Goal: Information Seeking & Learning: Learn about a topic

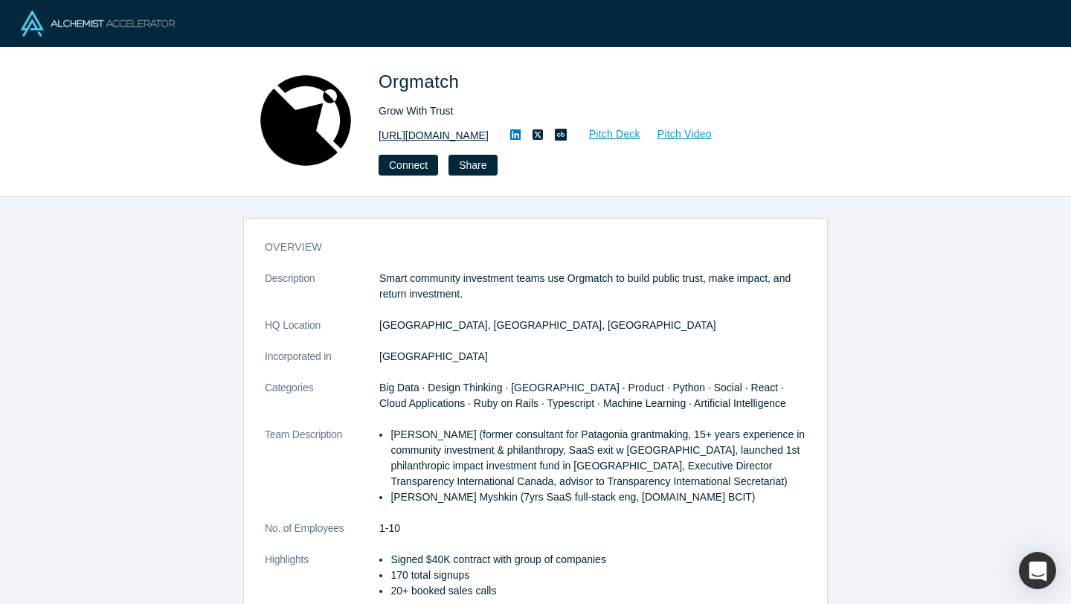
click at [436, 133] on link "https://www.orgmatch.com" at bounding box center [434, 136] width 110 height 16
click at [637, 139] on link "Pitch Deck" at bounding box center [607, 134] width 68 height 17
click at [688, 130] on link "Pitch Video" at bounding box center [676, 134] width 71 height 17
click at [461, 142] on link "https://www.orgmatch.com" at bounding box center [434, 136] width 110 height 16
click at [403, 171] on button "Connect" at bounding box center [408, 165] width 59 height 21
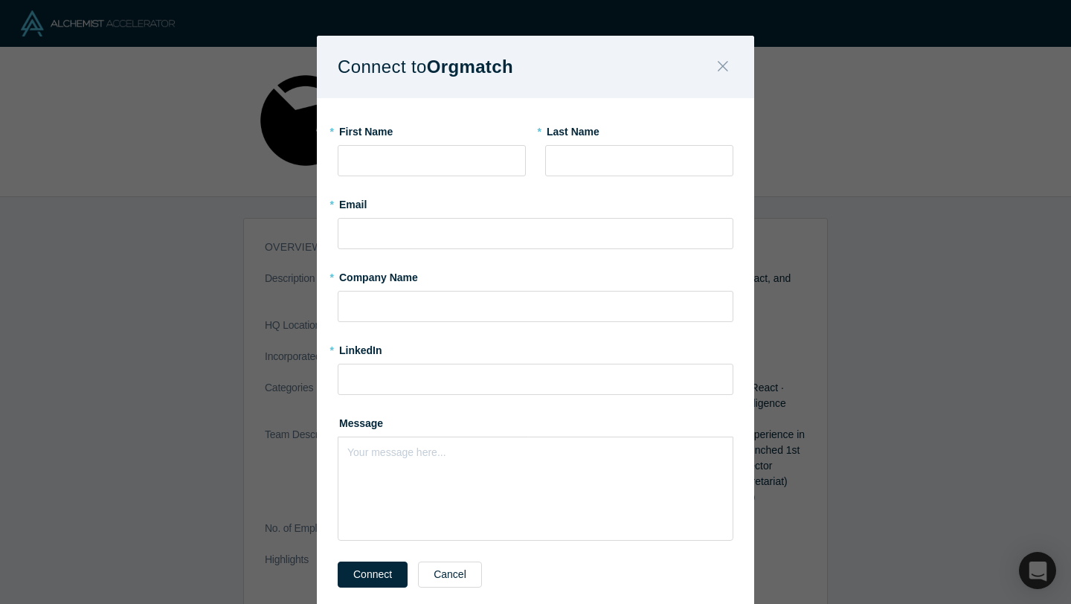
click at [712, 60] on button "Close" at bounding box center [722, 67] width 31 height 32
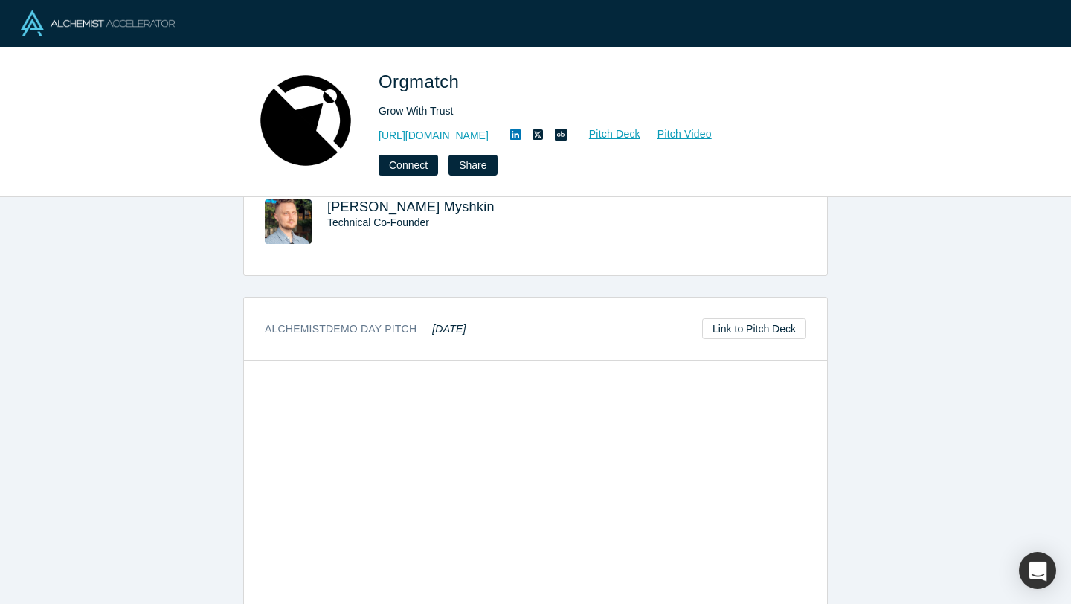
scroll to position [531, 0]
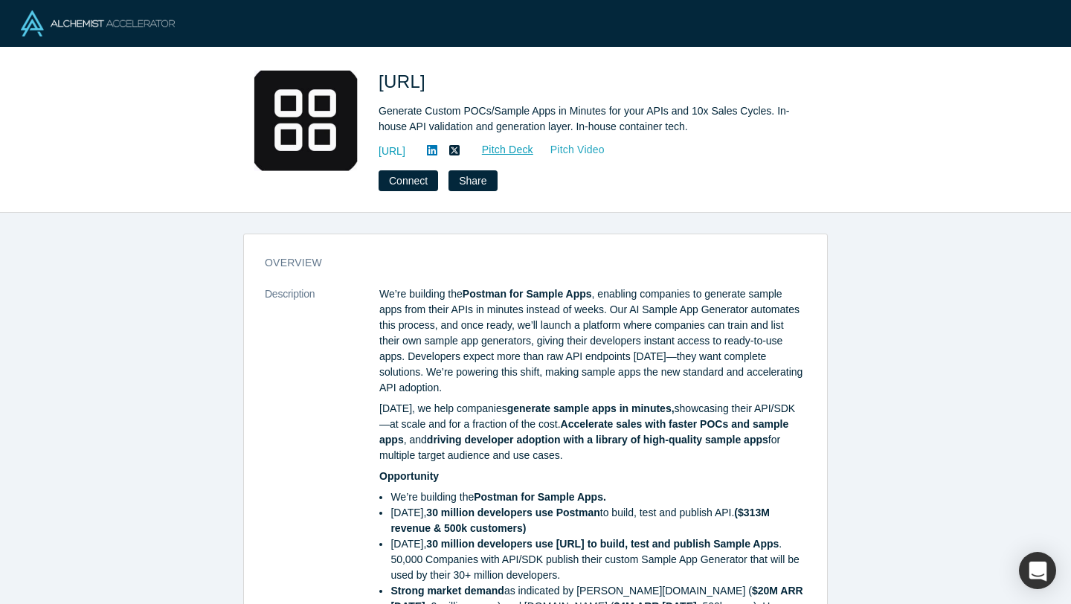
click at [605, 154] on link "Pitch Video" at bounding box center [569, 149] width 71 height 17
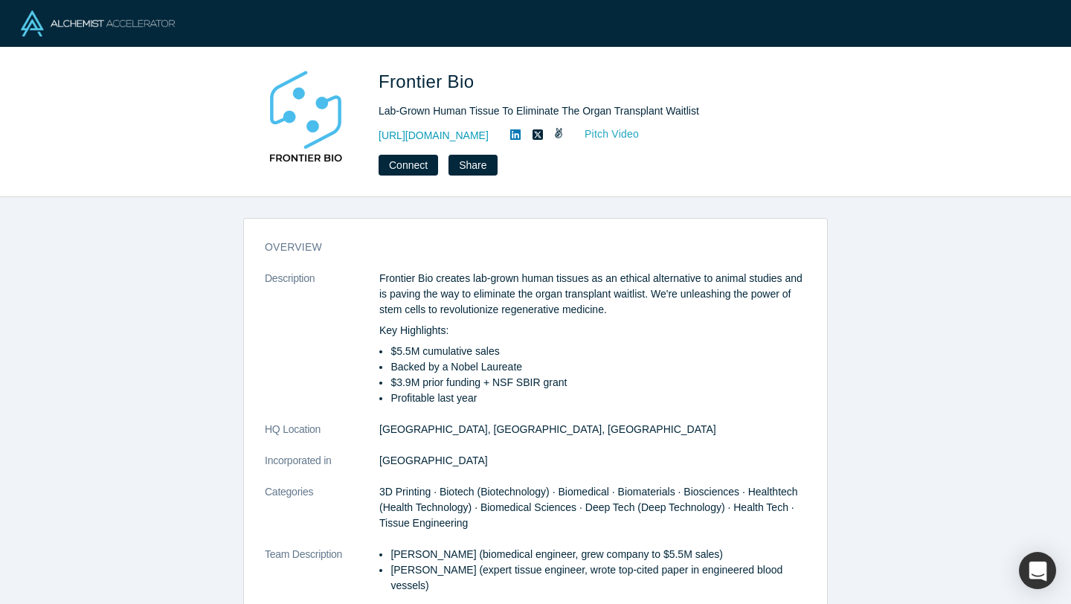
click at [640, 131] on link "Pitch Video" at bounding box center [603, 134] width 71 height 17
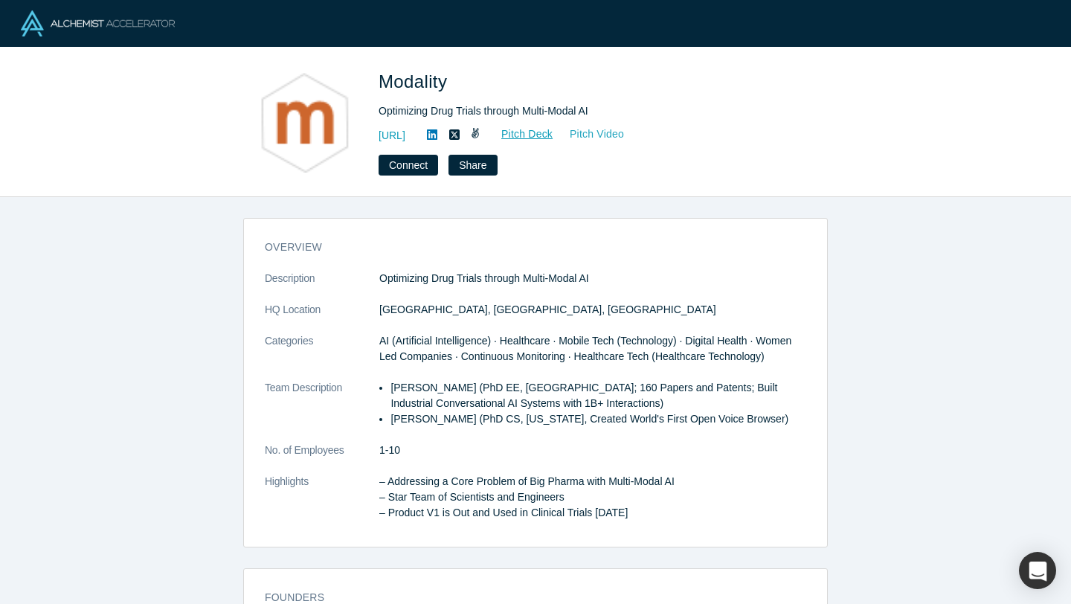
click at [625, 138] on link "Pitch Video" at bounding box center [588, 134] width 71 height 17
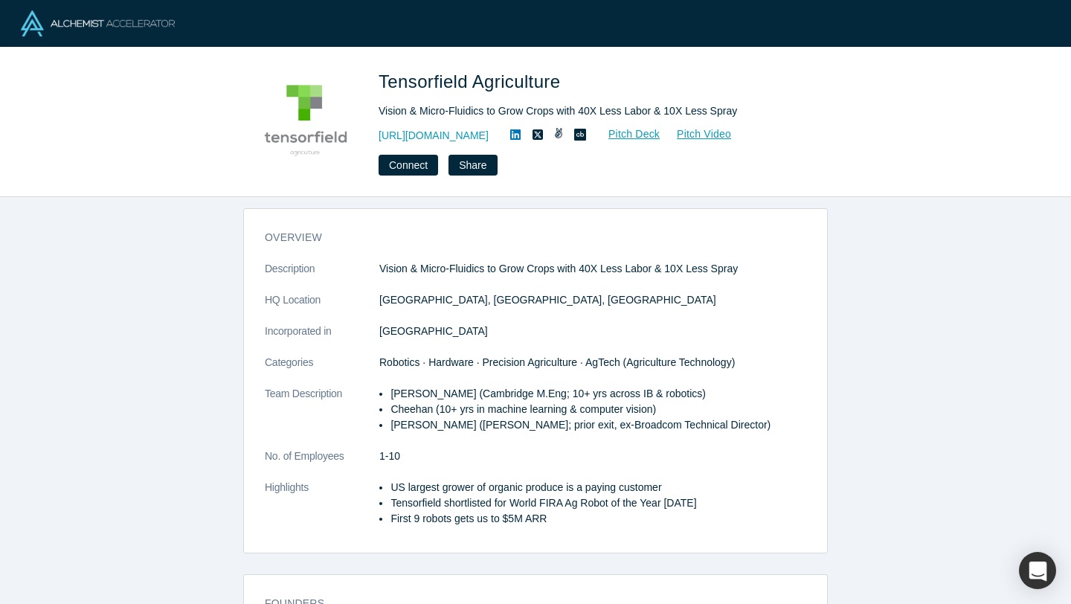
scroll to position [10, 0]
click at [689, 137] on link "Pitch Video" at bounding box center [695, 134] width 71 height 17
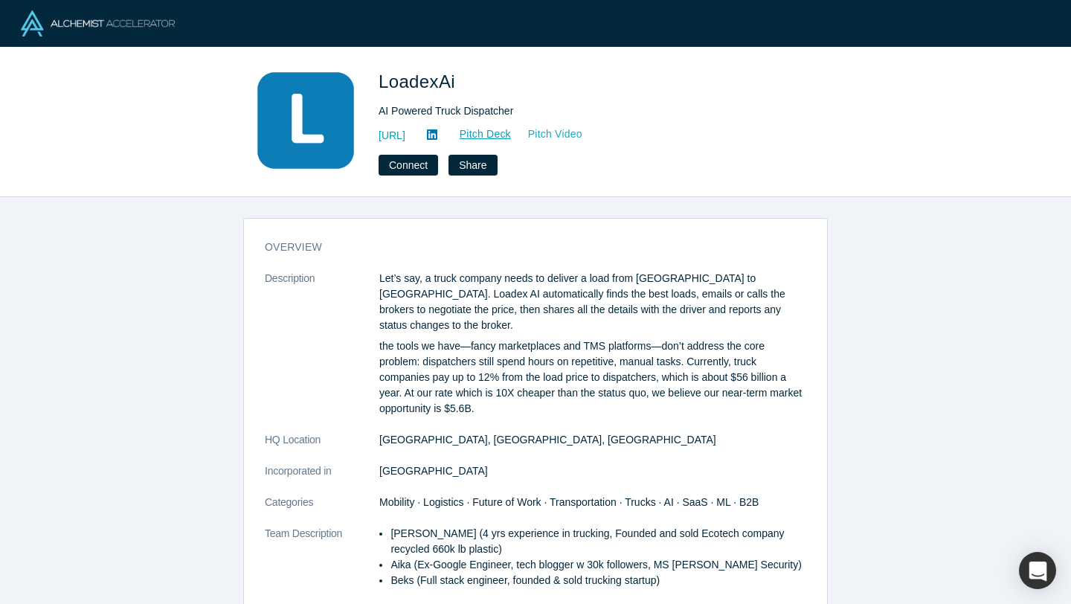
click at [583, 135] on link "Pitch Video" at bounding box center [547, 134] width 71 height 17
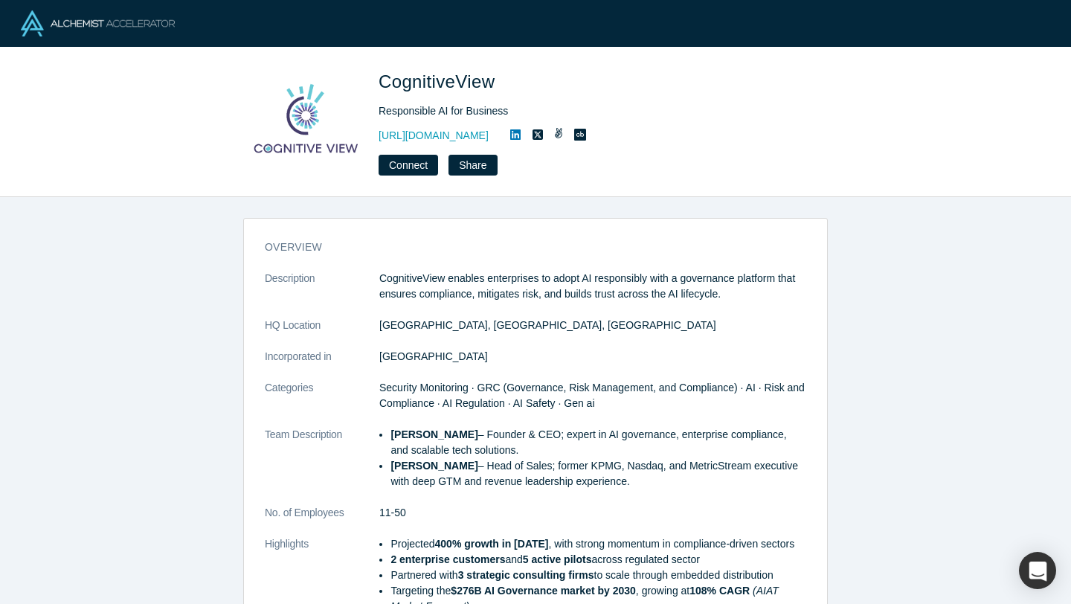
scroll to position [271, 0]
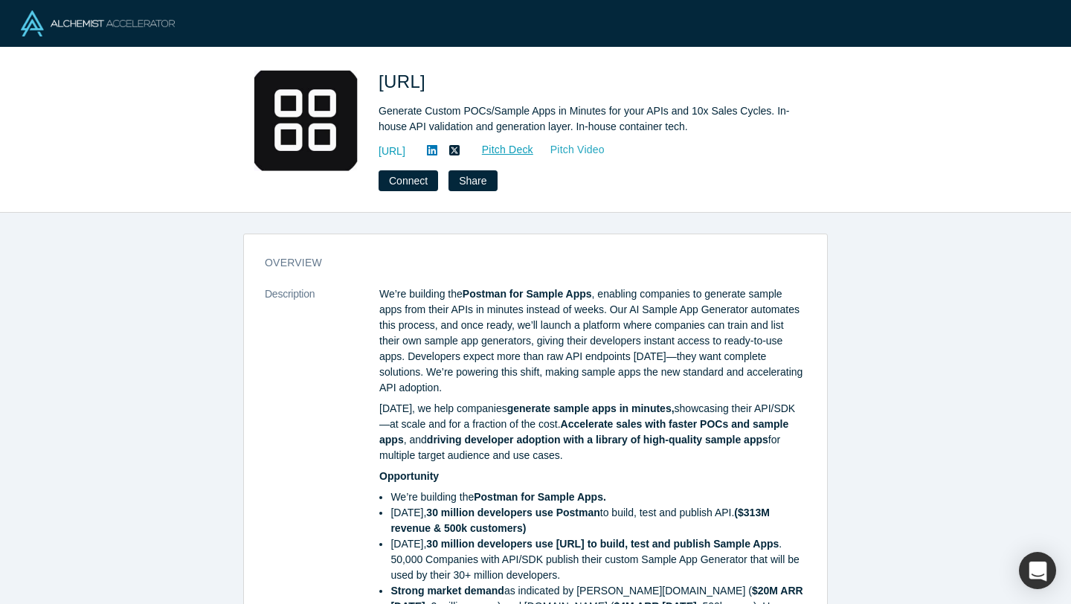
click at [605, 149] on link "Pitch Video" at bounding box center [569, 149] width 71 height 17
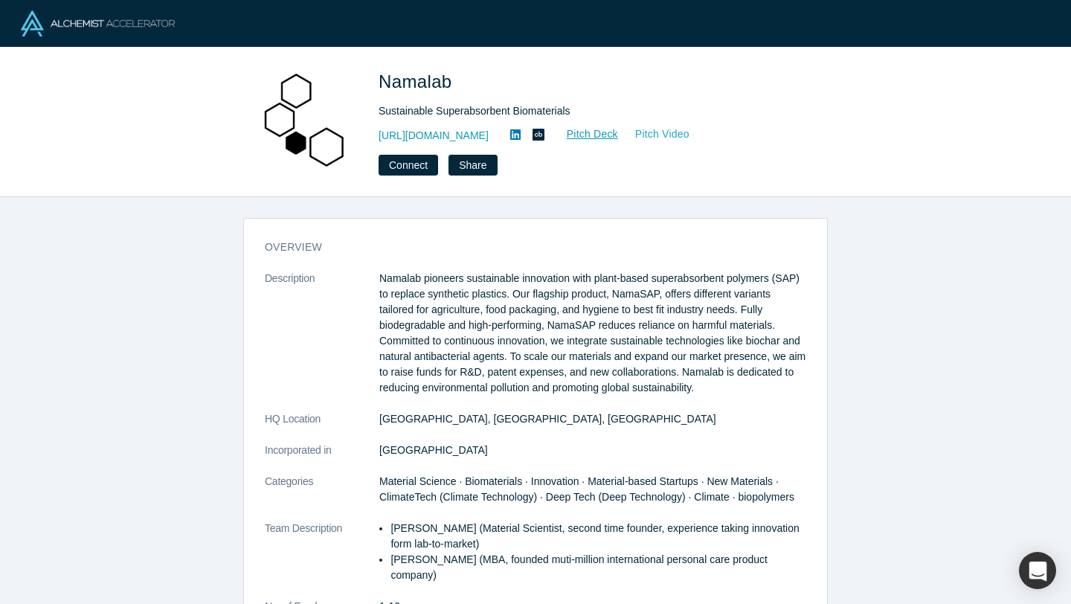
click at [660, 130] on link "Pitch Video" at bounding box center [654, 134] width 71 height 17
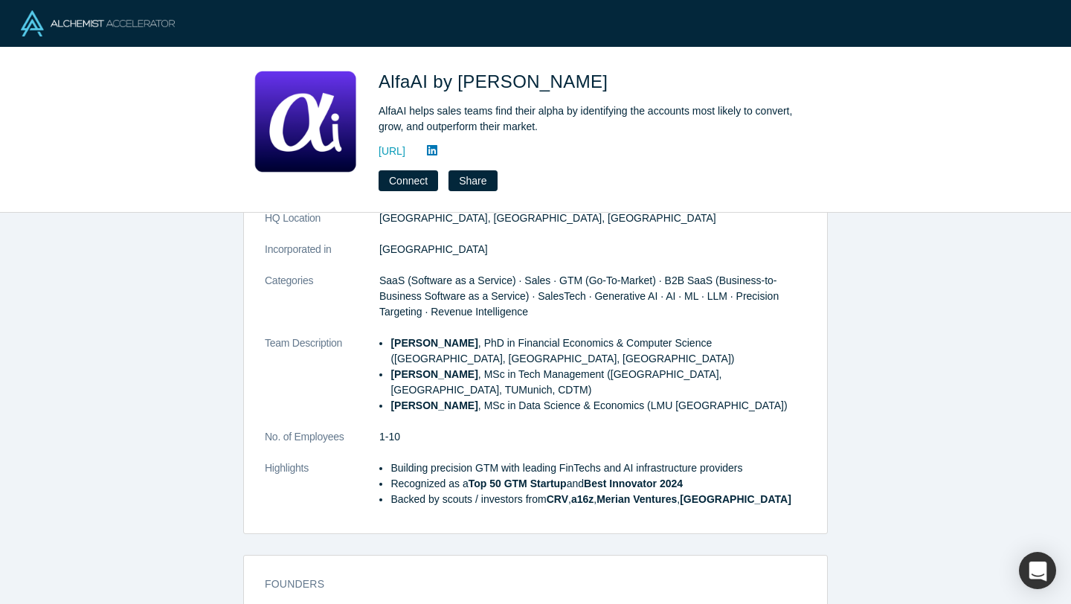
scroll to position [47, 0]
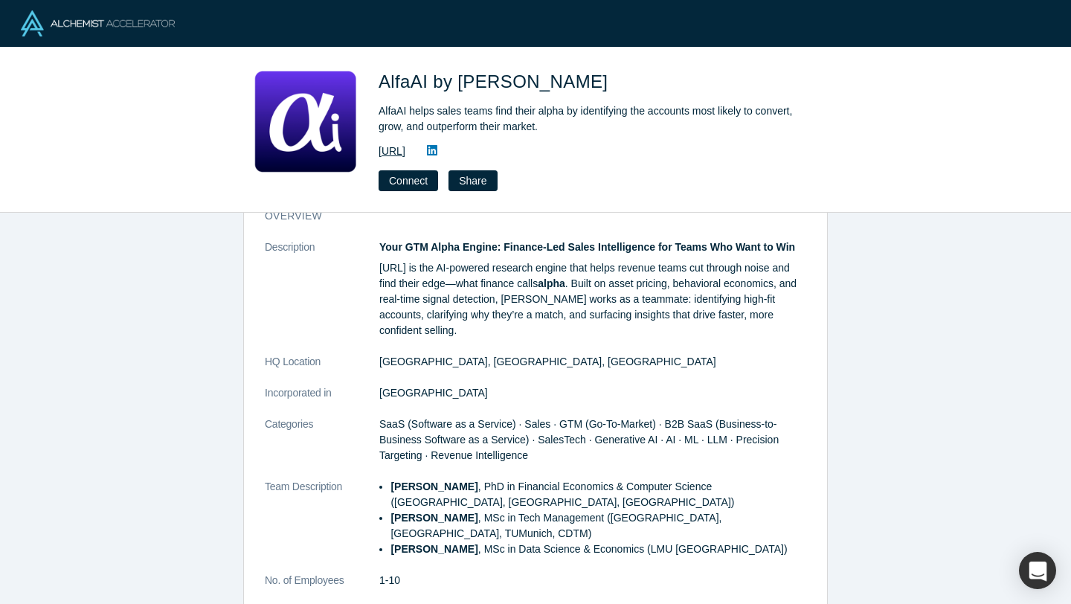
click at [405, 149] on link "[URL]" at bounding box center [392, 152] width 27 height 16
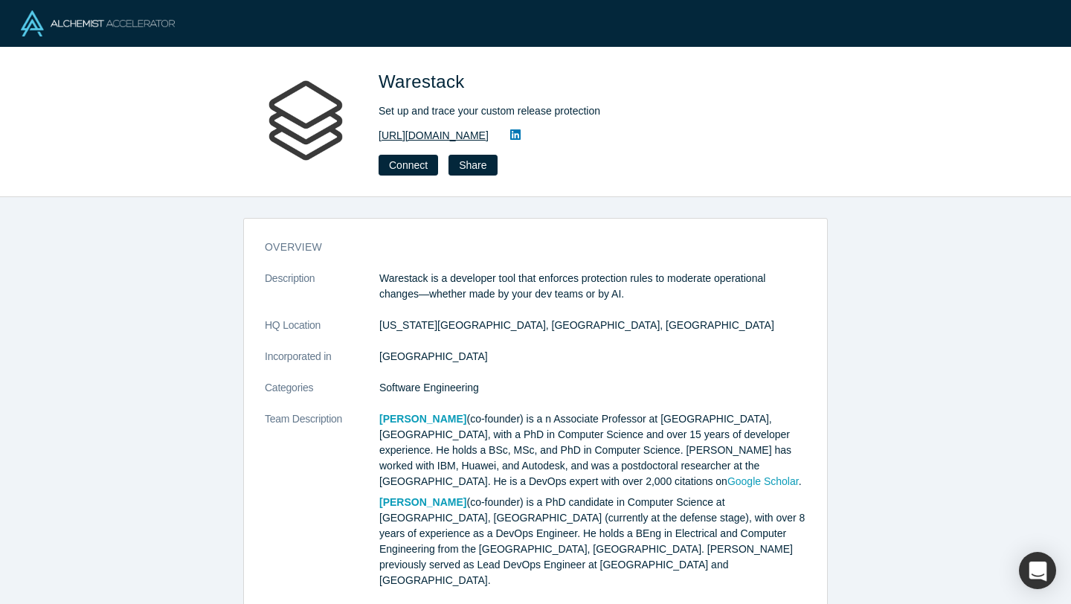
click at [477, 137] on link "[URL][DOMAIN_NAME]" at bounding box center [434, 136] width 110 height 16
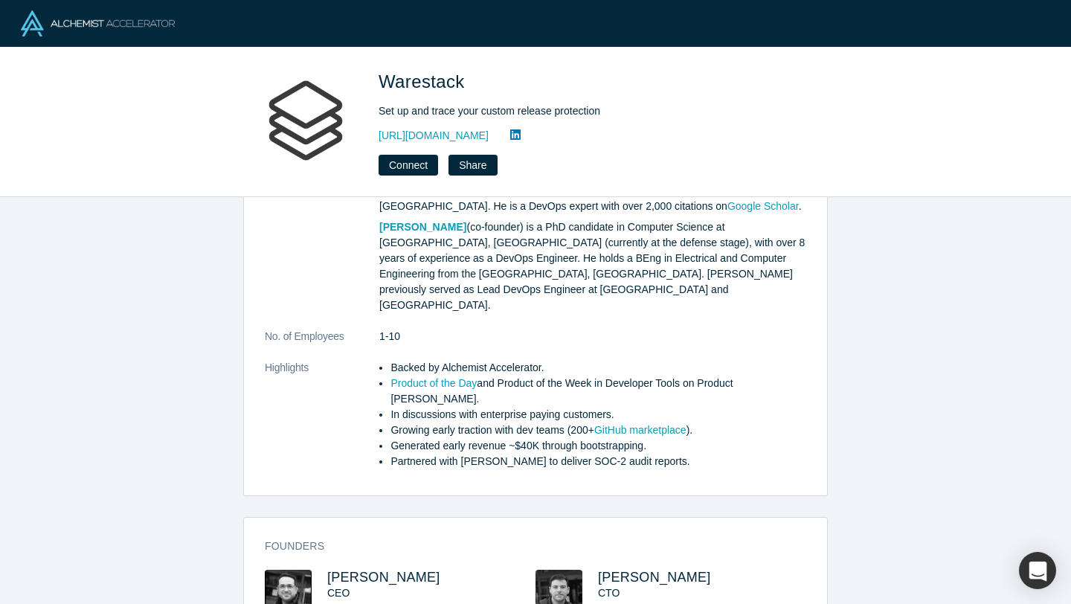
scroll to position [276, 0]
